Goal: Entertainment & Leisure: Consume media (video, audio)

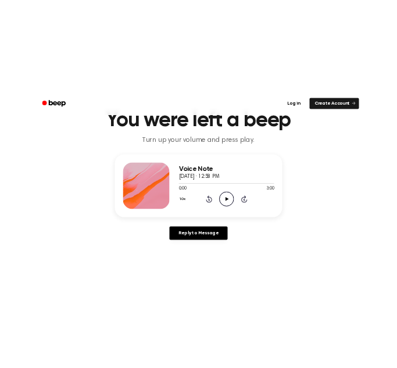
scroll to position [60, 0]
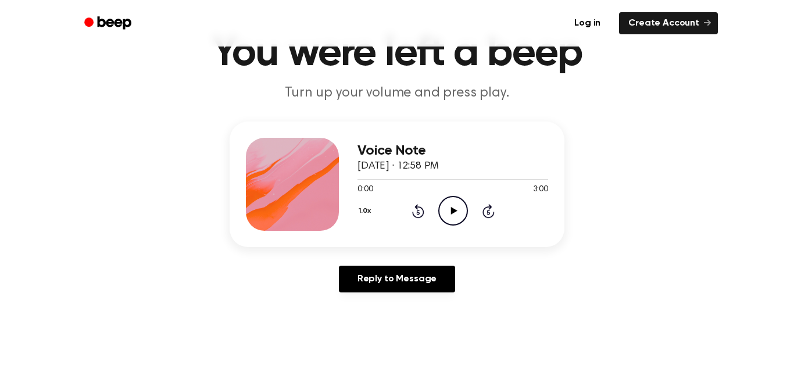
click at [449, 208] on icon "Play Audio" at bounding box center [453, 211] width 30 height 30
click at [447, 213] on icon "Pause Audio" at bounding box center [453, 211] width 30 height 30
click at [418, 213] on icon at bounding box center [417, 212] width 3 height 5
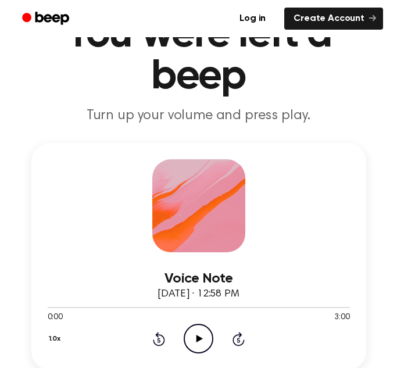
click at [349, 71] on h1 "You were left a beep" at bounding box center [198, 56] width 369 height 84
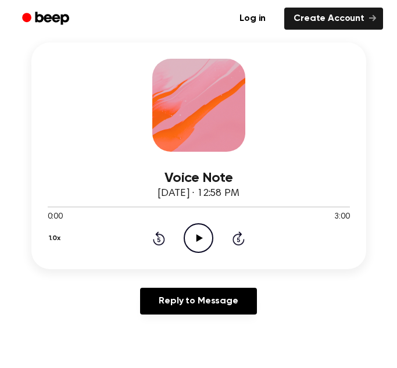
scroll to position [180, 0]
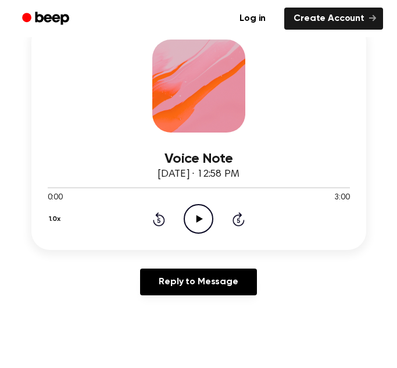
click at [203, 220] on icon "Play Audio" at bounding box center [199, 219] width 30 height 30
click at [159, 216] on icon at bounding box center [159, 219] width 12 height 14
click at [162, 216] on icon at bounding box center [159, 219] width 12 height 14
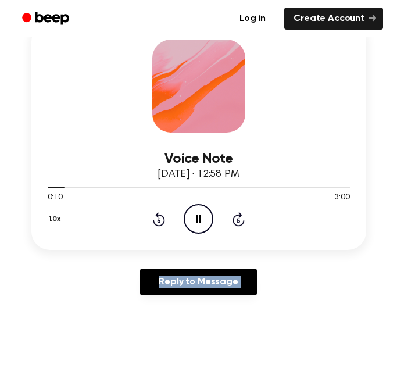
click at [162, 216] on icon at bounding box center [159, 219] width 12 height 14
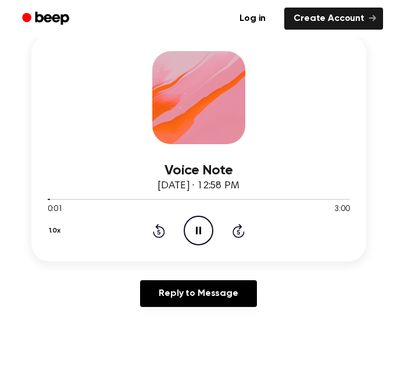
scroll to position [170, 0]
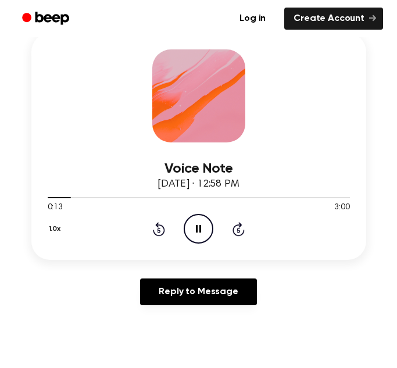
click at [181, 231] on div "1.0x Rewind 5 seconds Pause Audio Skip 5 seconds" at bounding box center [199, 229] width 302 height 30
click at [200, 225] on icon "Pause Audio" at bounding box center [199, 229] width 30 height 30
click at [195, 224] on icon "Play Audio" at bounding box center [199, 229] width 30 height 30
click at [196, 219] on icon "Pause Audio" at bounding box center [199, 229] width 30 height 30
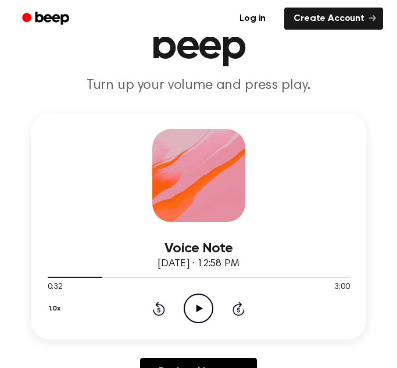
scroll to position [98, 0]
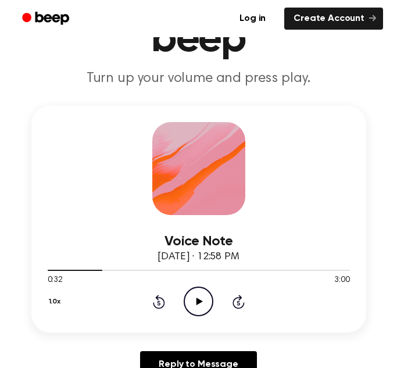
click at [207, 291] on circle at bounding box center [198, 301] width 28 height 28
click at [208, 289] on icon "Play Audio" at bounding box center [199, 302] width 30 height 30
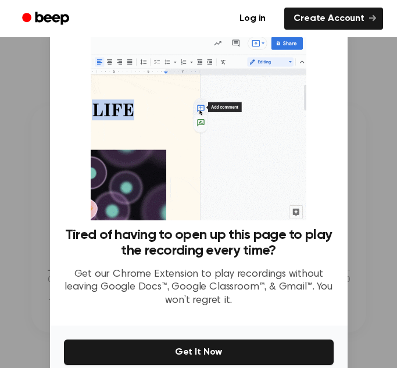
click at [349, 134] on div at bounding box center [198, 184] width 397 height 368
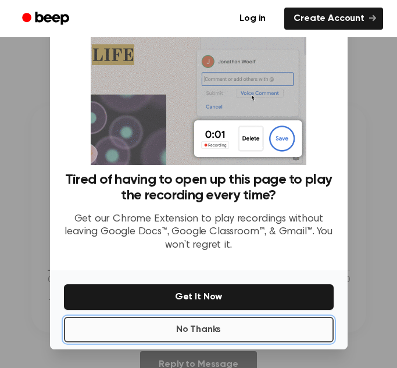
click at [216, 334] on button "No Thanks" at bounding box center [199, 330] width 270 height 26
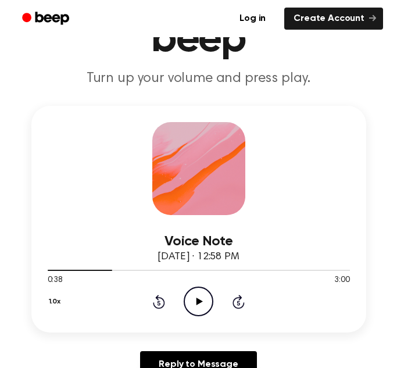
click at [201, 311] on icon "Play Audio" at bounding box center [199, 302] width 30 height 30
click at [192, 303] on icon "Pause Audio" at bounding box center [199, 302] width 30 height 30
click at [195, 307] on icon "Play Audio" at bounding box center [199, 302] width 30 height 30
click at [205, 295] on icon "Pause Audio" at bounding box center [199, 302] width 30 height 30
click at [206, 300] on icon "Play Audio" at bounding box center [199, 302] width 30 height 30
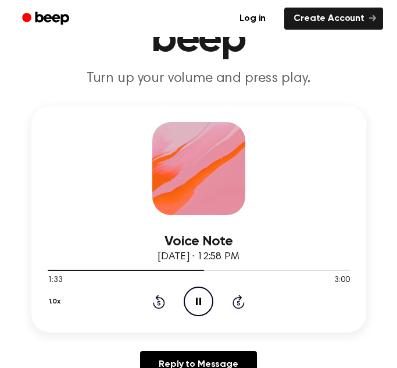
click at [198, 303] on icon "Pause Audio" at bounding box center [199, 302] width 30 height 30
click at [201, 299] on icon "Play Audio" at bounding box center [199, 302] width 30 height 30
click at [197, 296] on icon "Pause Audio" at bounding box center [199, 302] width 30 height 30
click at [196, 298] on icon "Play Audio" at bounding box center [199, 302] width 30 height 30
